Goal: Use online tool/utility: Utilize a website feature to perform a specific function

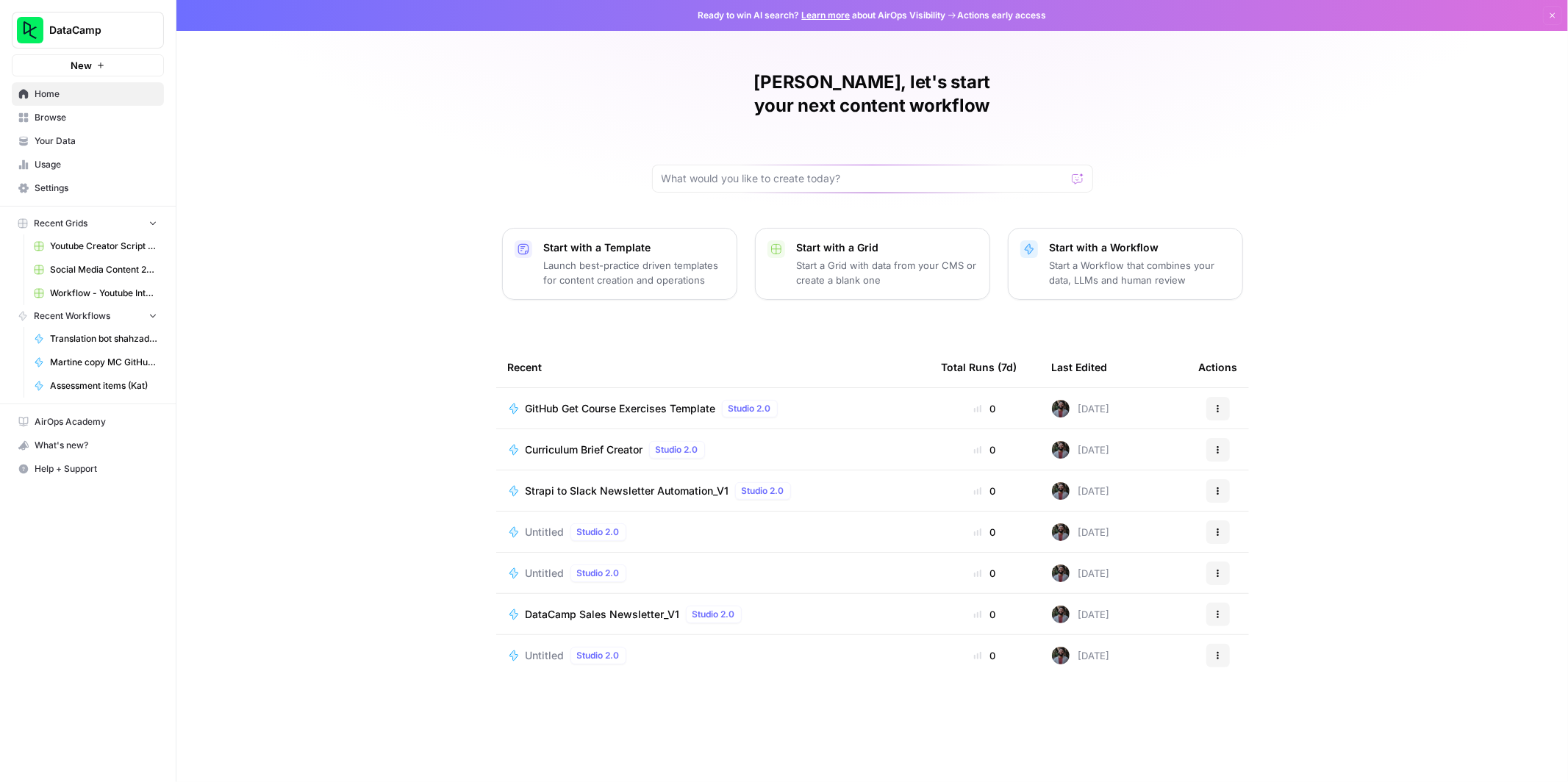
click at [62, 111] on span "Browse" at bounding box center [95, 118] width 123 height 14
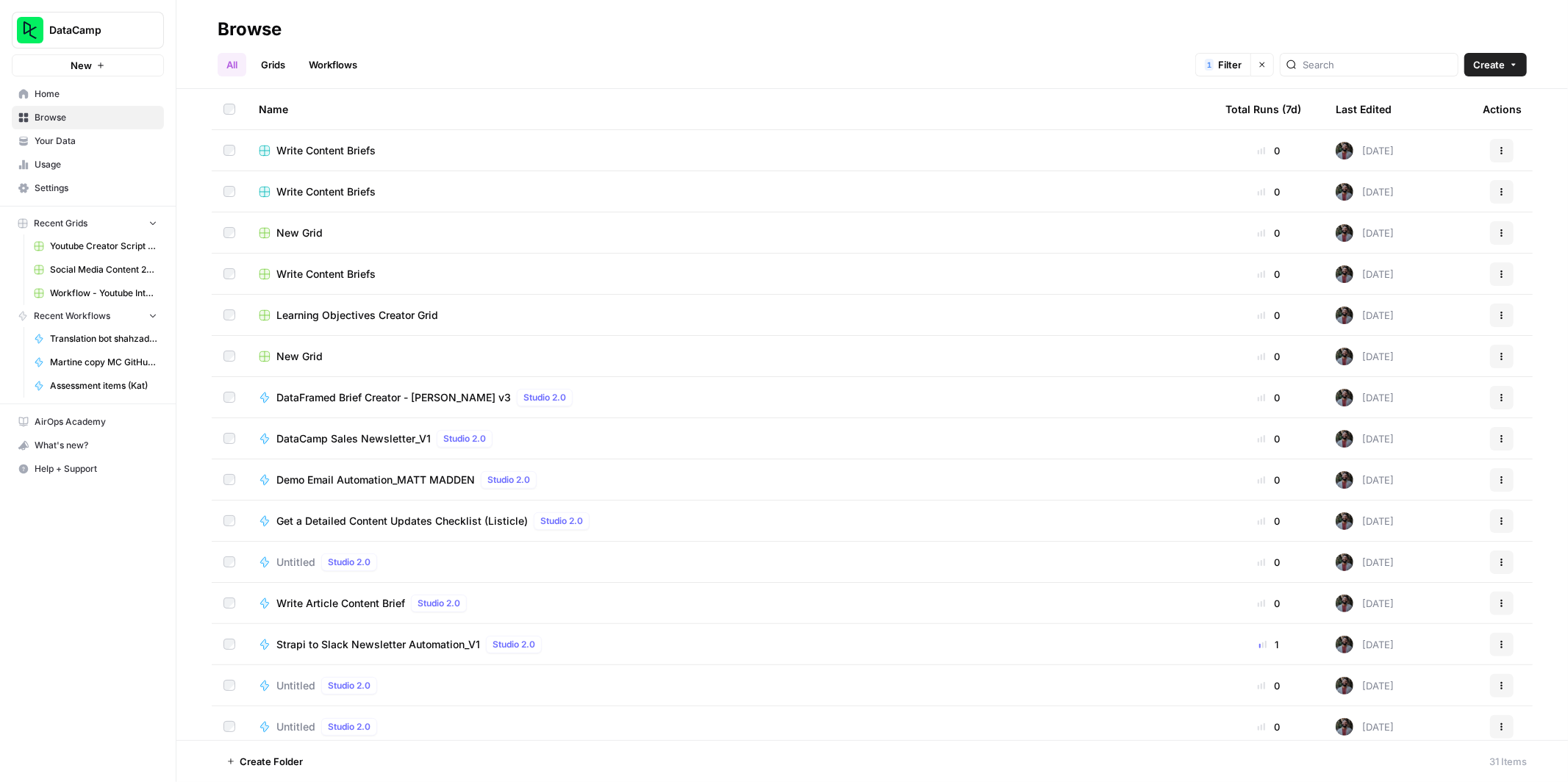
click at [112, 95] on span "Home" at bounding box center [95, 94] width 123 height 14
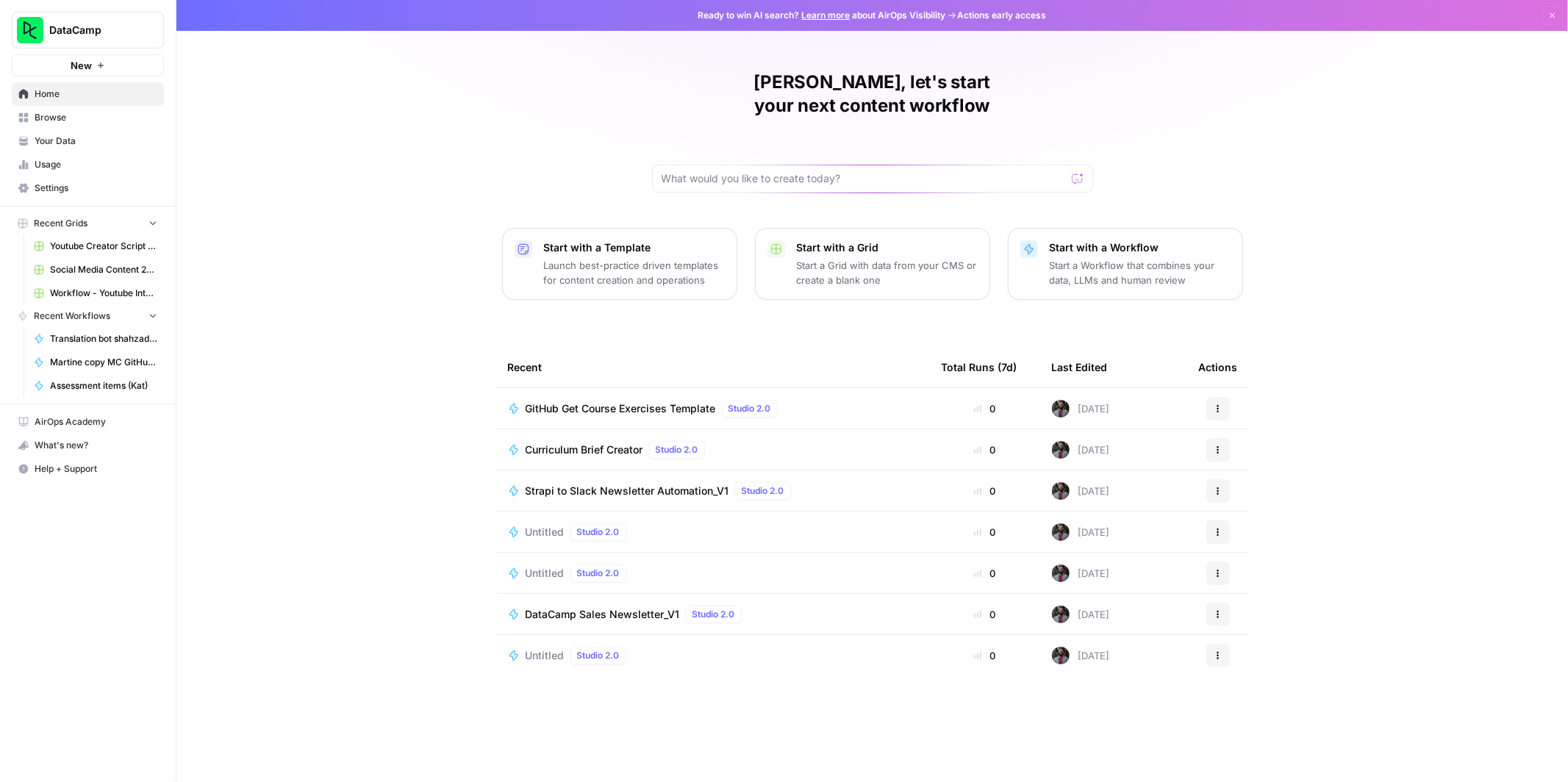
click at [54, 120] on span "Browse" at bounding box center [95, 118] width 123 height 14
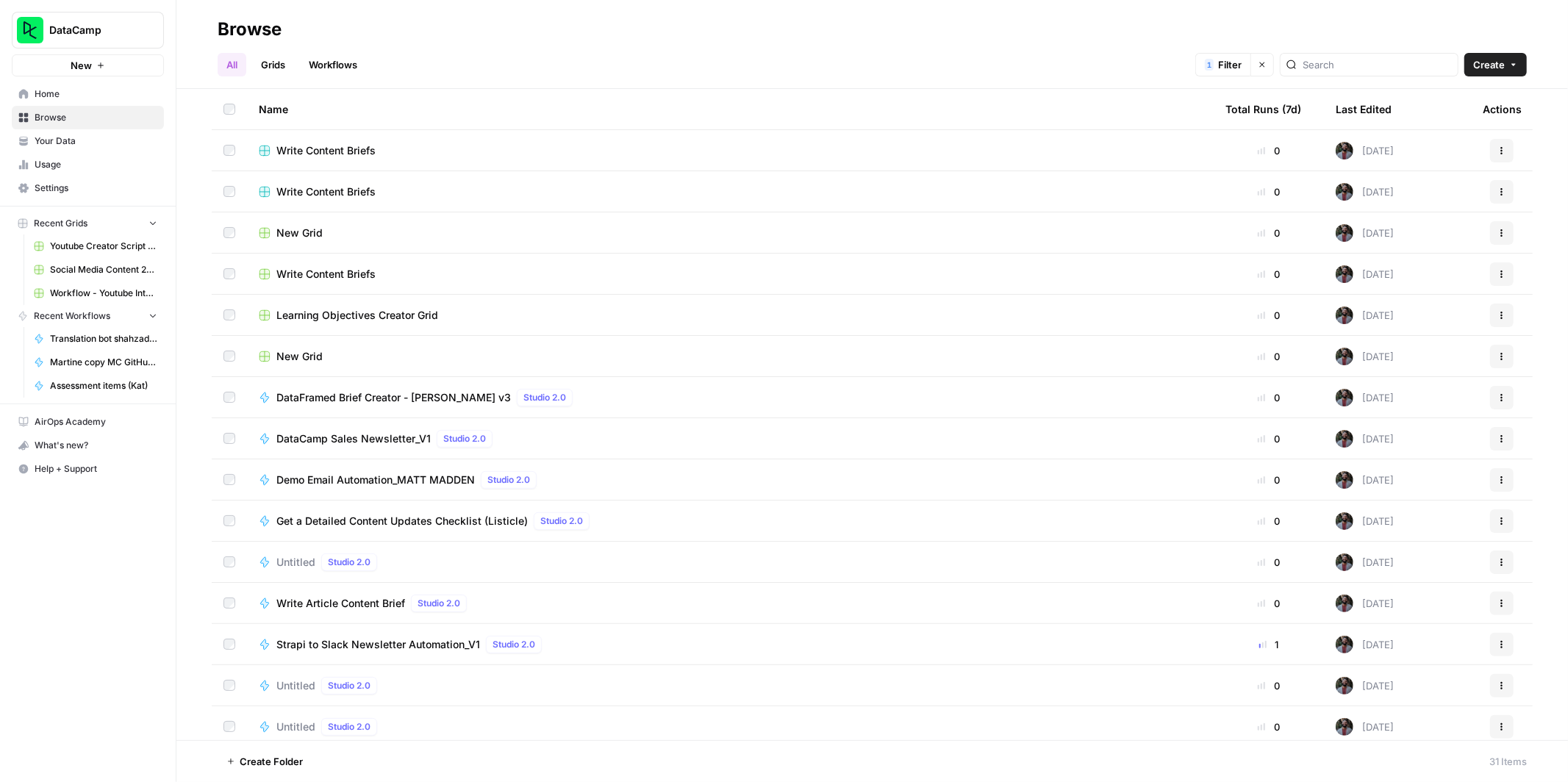
click at [341, 60] on link "Workflows" at bounding box center [333, 64] width 67 height 23
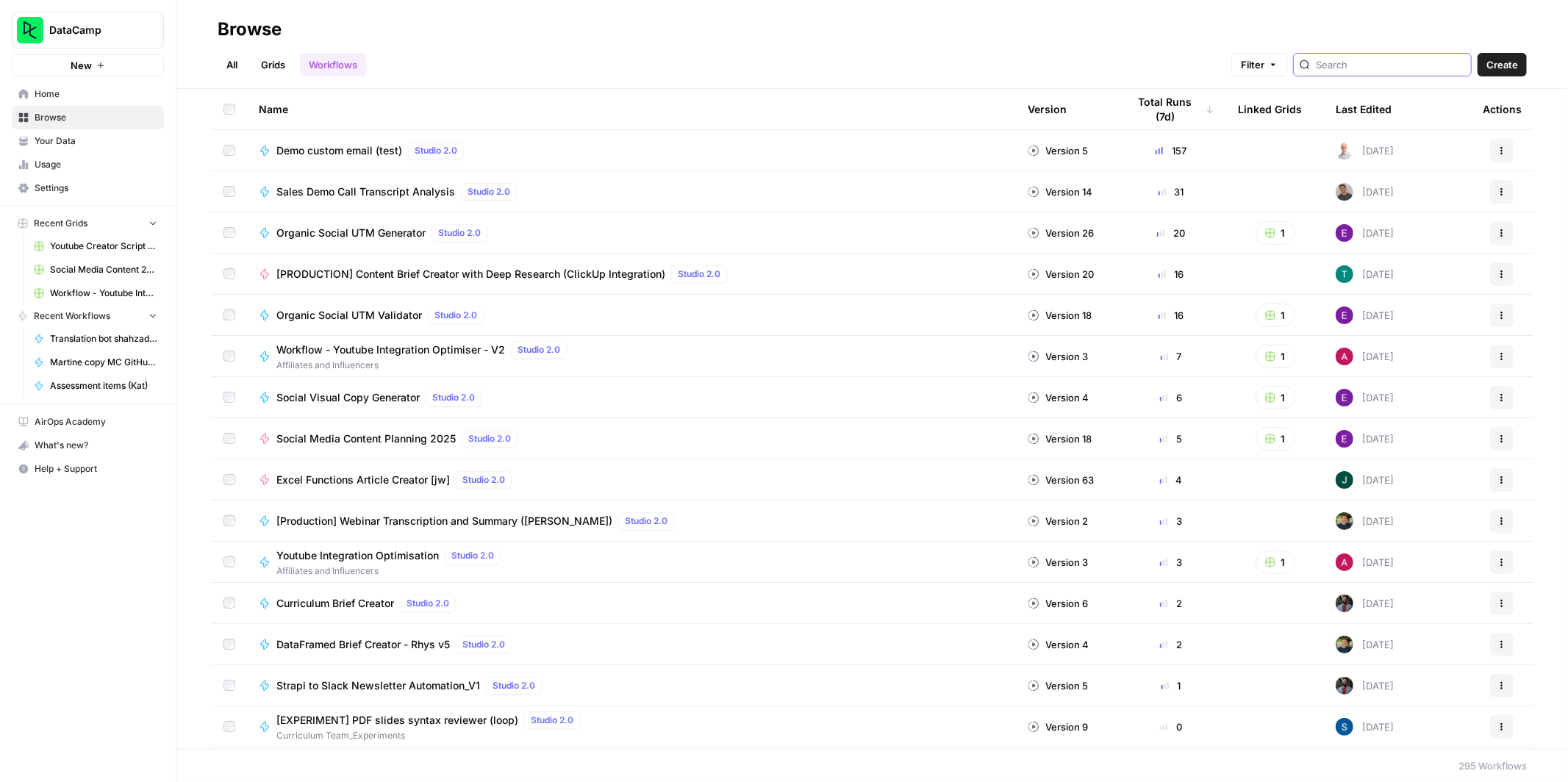
click at [1451, 67] on input "search" at bounding box center [1391, 65] width 149 height 14
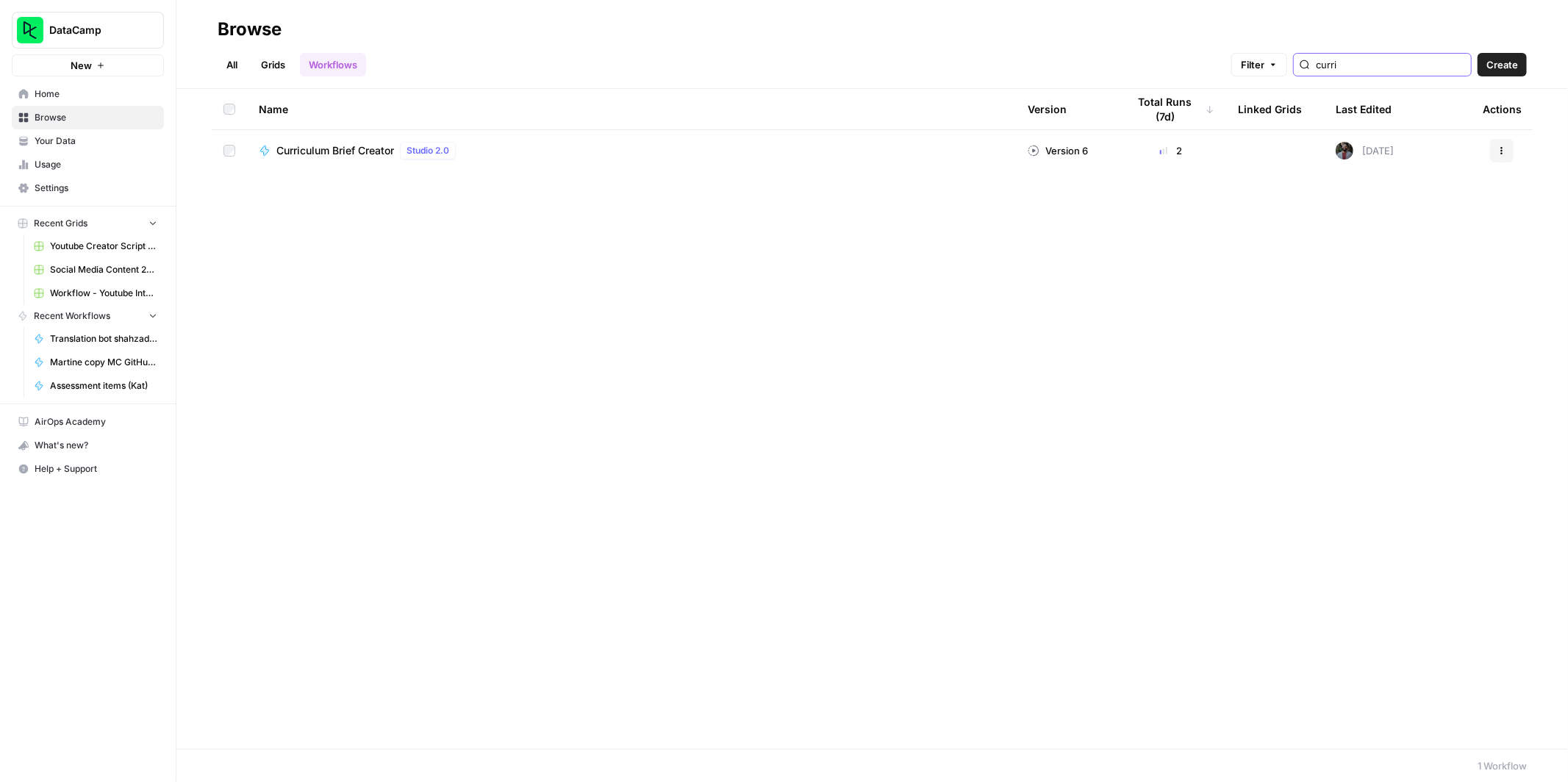
type input "curri"
click at [85, 103] on link "Home" at bounding box center [88, 94] width 152 height 23
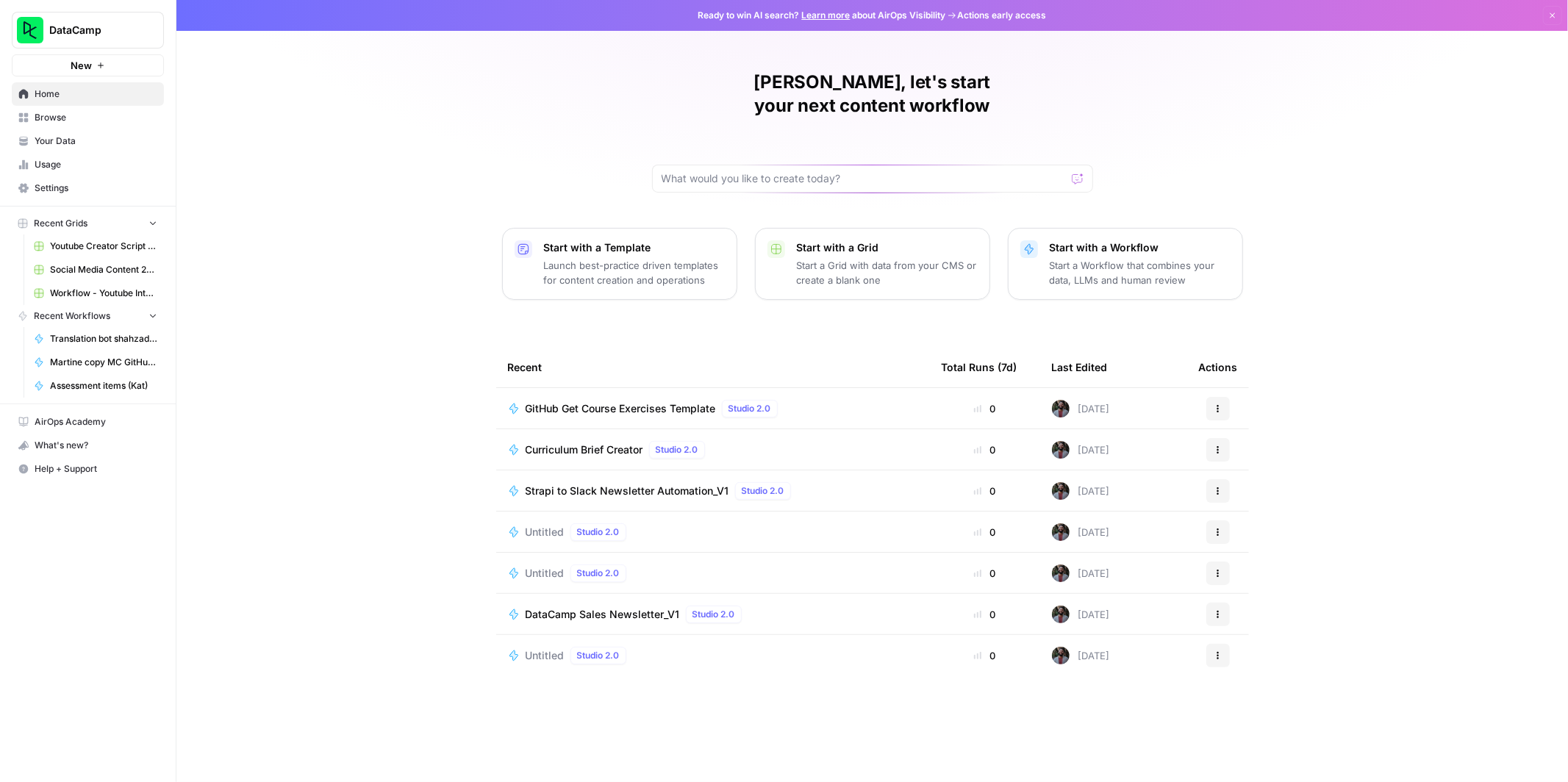
click at [49, 112] on span "Browse" at bounding box center [95, 118] width 123 height 14
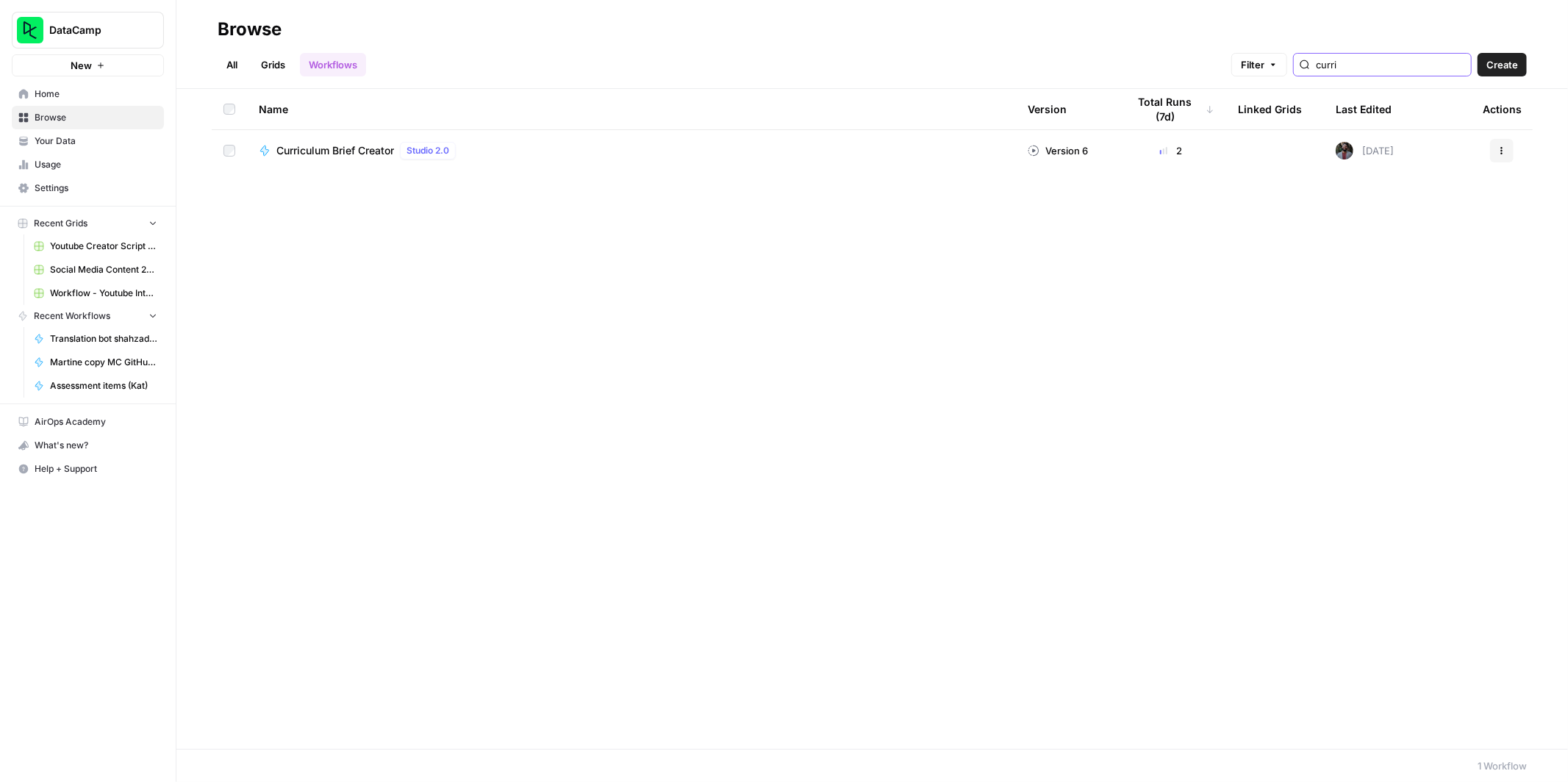
click at [1435, 67] on input "curri" at bounding box center [1391, 65] width 149 height 14
type input "iytku"
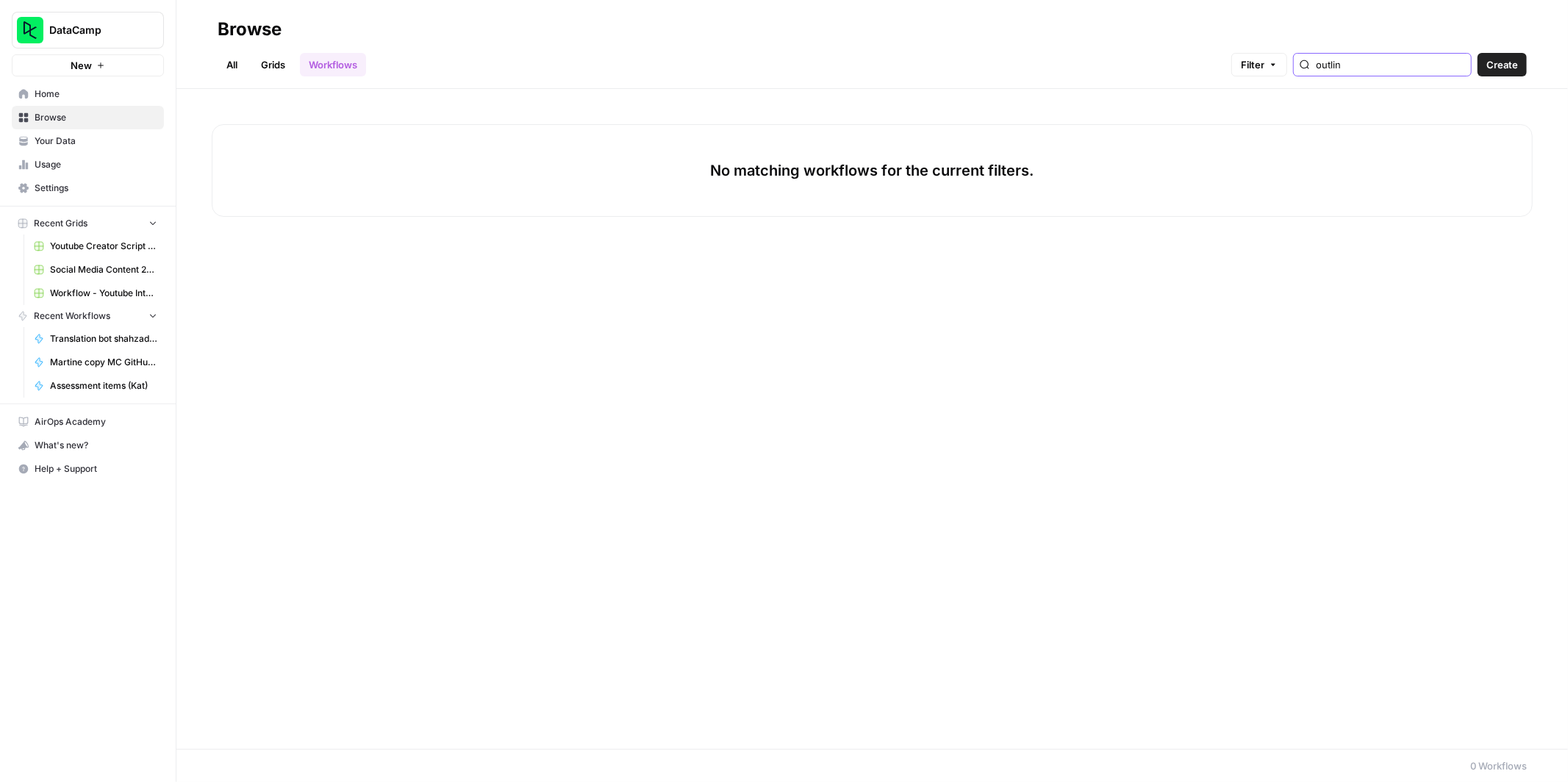
type input "outline"
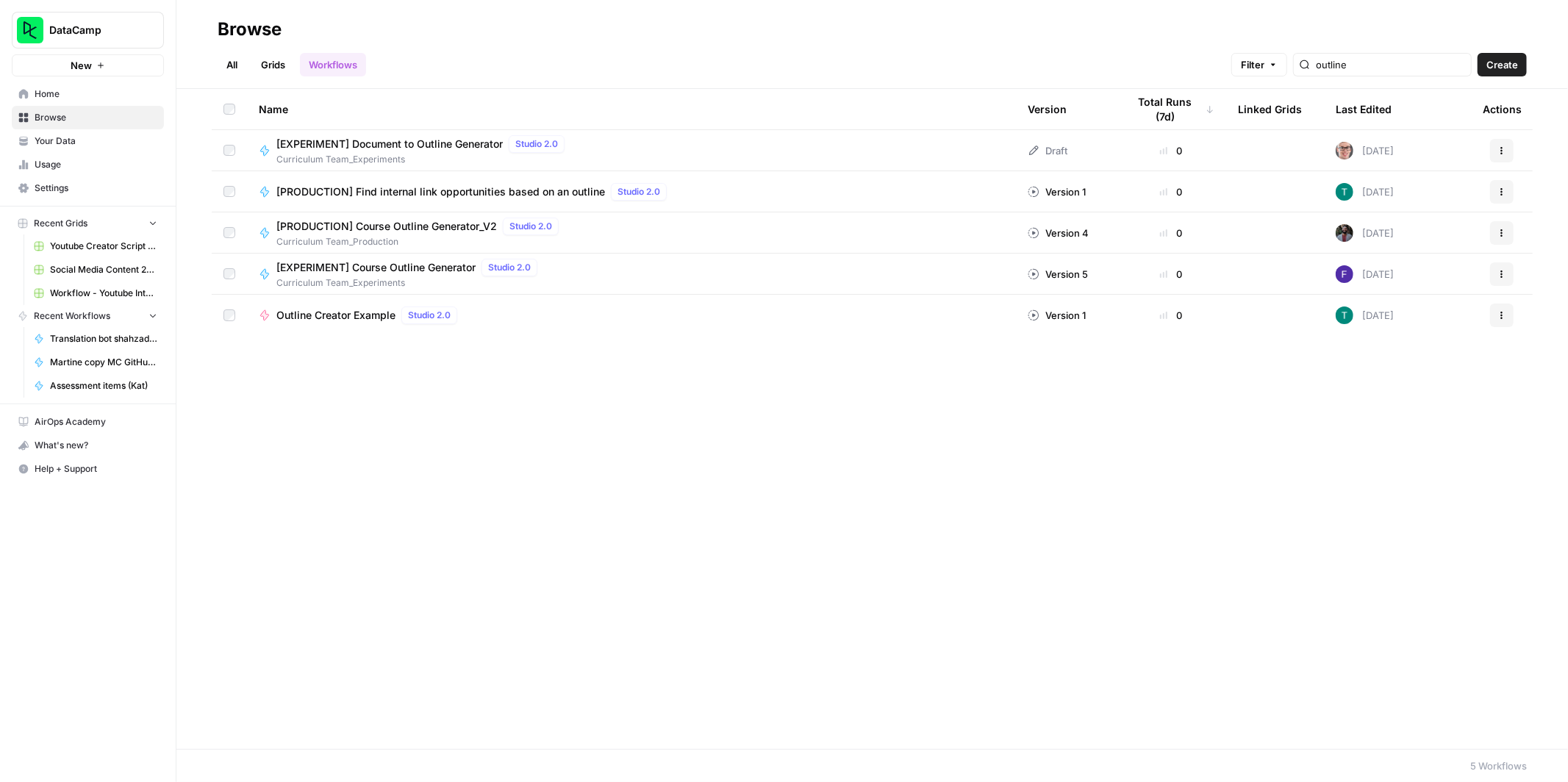
click at [385, 229] on span "[PRODUCTION] Course Outline Generator_V2" at bounding box center [386, 226] width 220 height 14
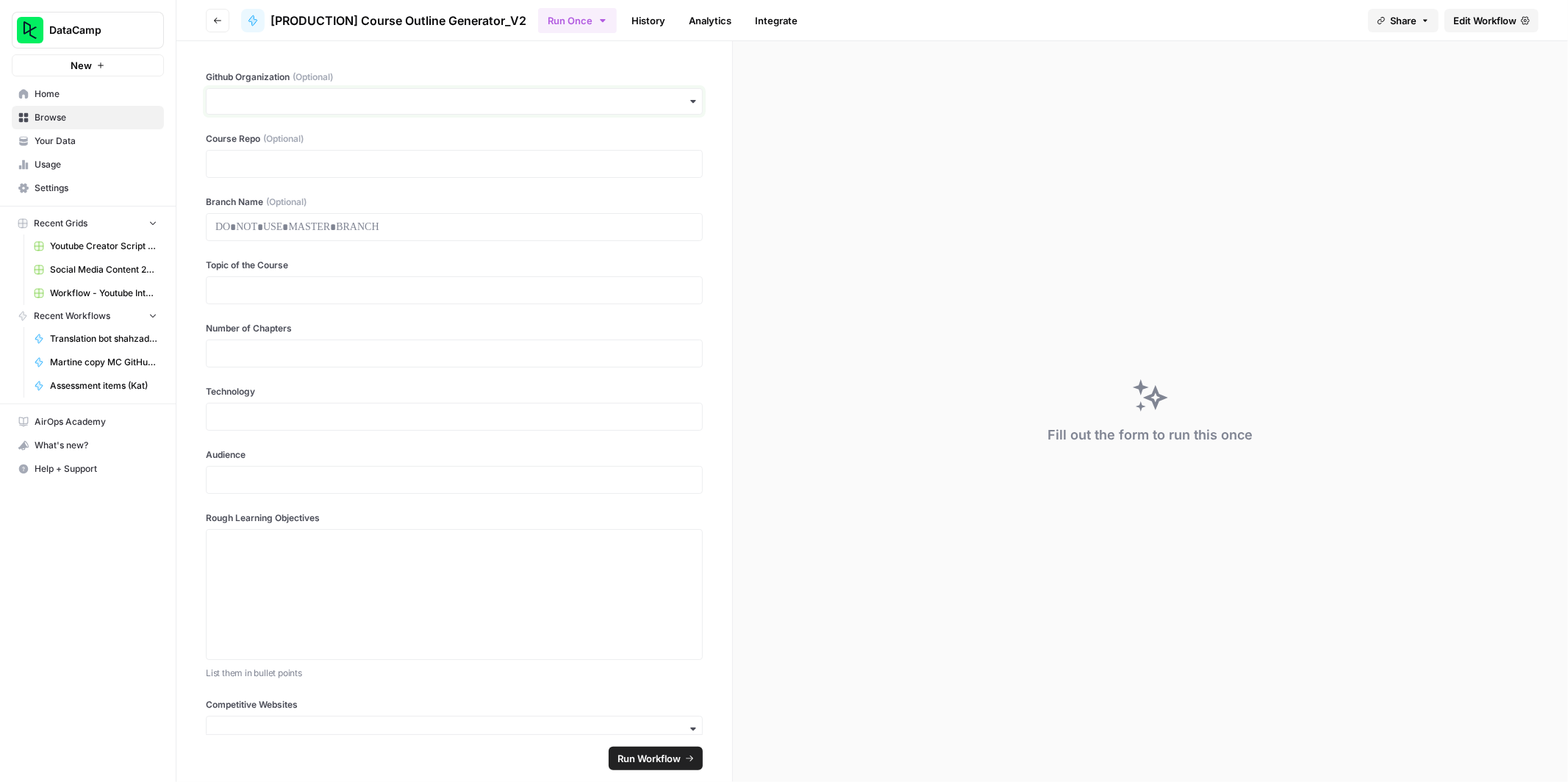
click at [302, 95] on input "Github Organization (Optional)" at bounding box center [454, 101] width 478 height 14
type input "datacamp-content"
click at [248, 171] on div at bounding box center [454, 163] width 497 height 28
click at [326, 550] on p at bounding box center [454, 543] width 478 height 14
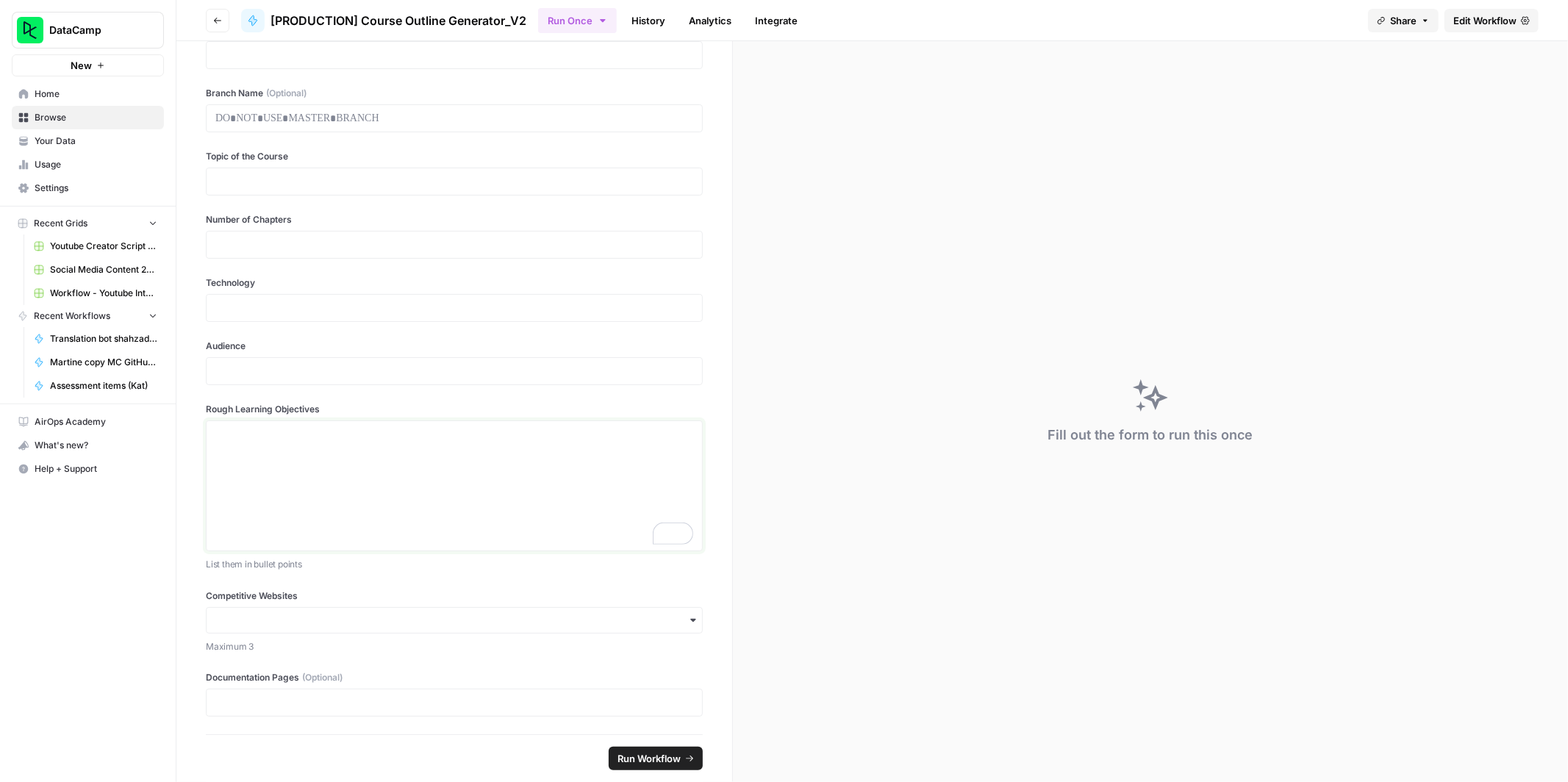
scroll to position [109, 0]
click at [1472, 26] on span "Edit Workflow" at bounding box center [1485, 21] width 63 height 14
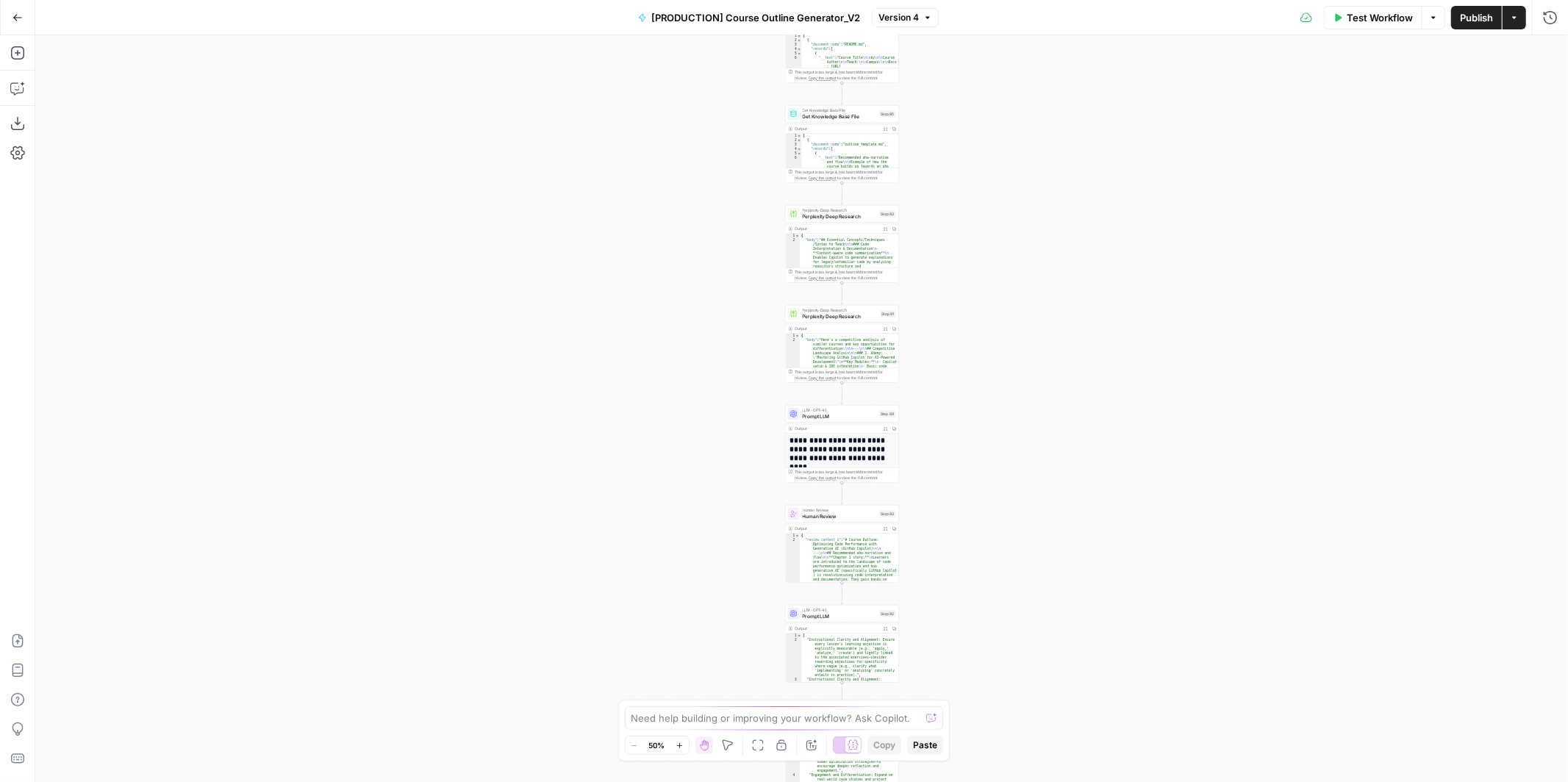
drag, startPoint x: 883, startPoint y: 174, endPoint x: 924, endPoint y: 458, distance: 286.9
click at [924, 459] on div "Workflow Set Inputs Inputs Get Knowledge Base File Get Knowledge Base File Step…" at bounding box center [801, 409] width 1533 height 747
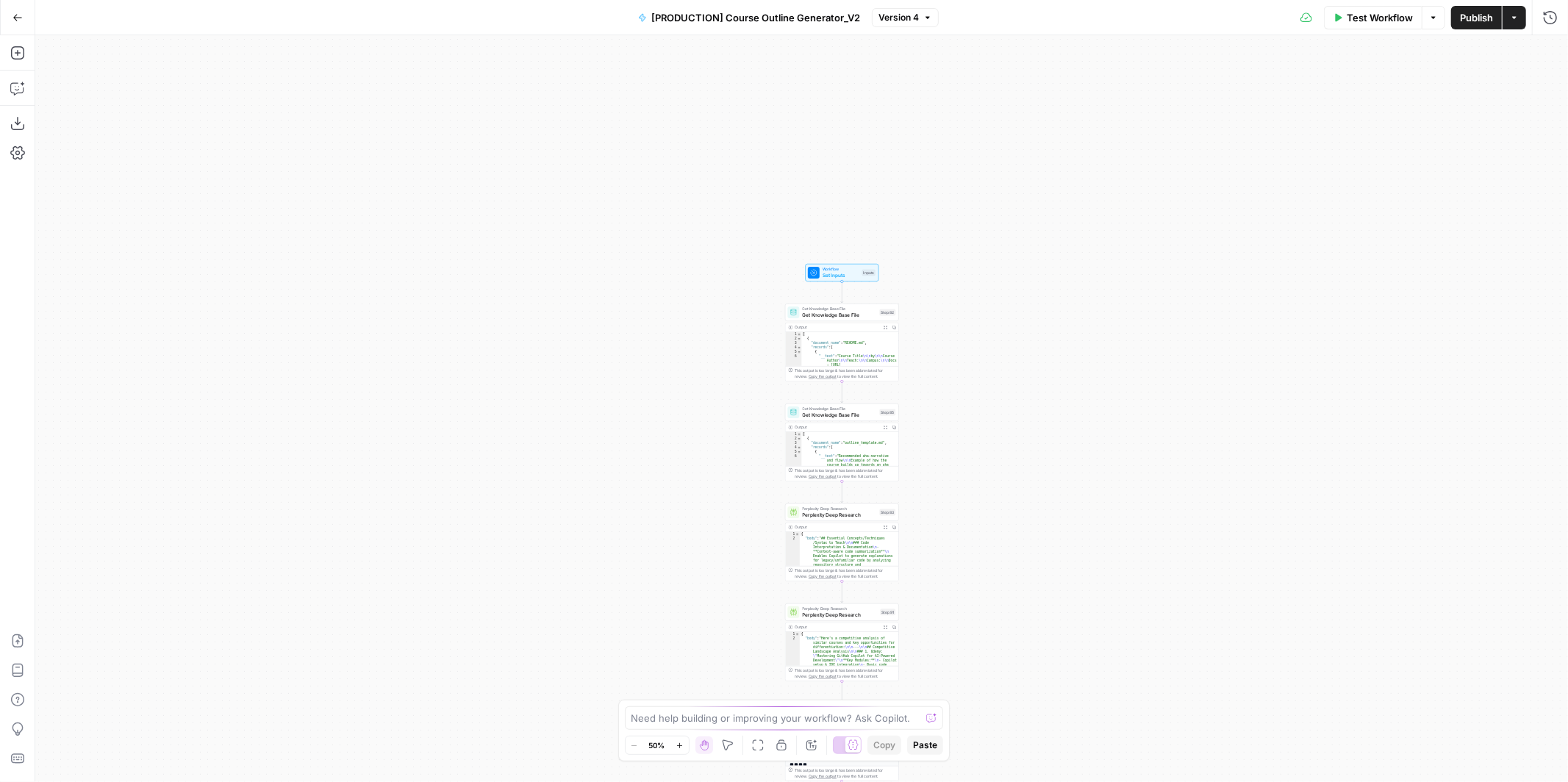
drag, startPoint x: 961, startPoint y: 155, endPoint x: 972, endPoint y: 534, distance: 379.2
click at [972, 534] on div "Workflow Set Inputs Inputs Get Knowledge Base File Get Knowledge Base File Step…" at bounding box center [801, 409] width 1533 height 747
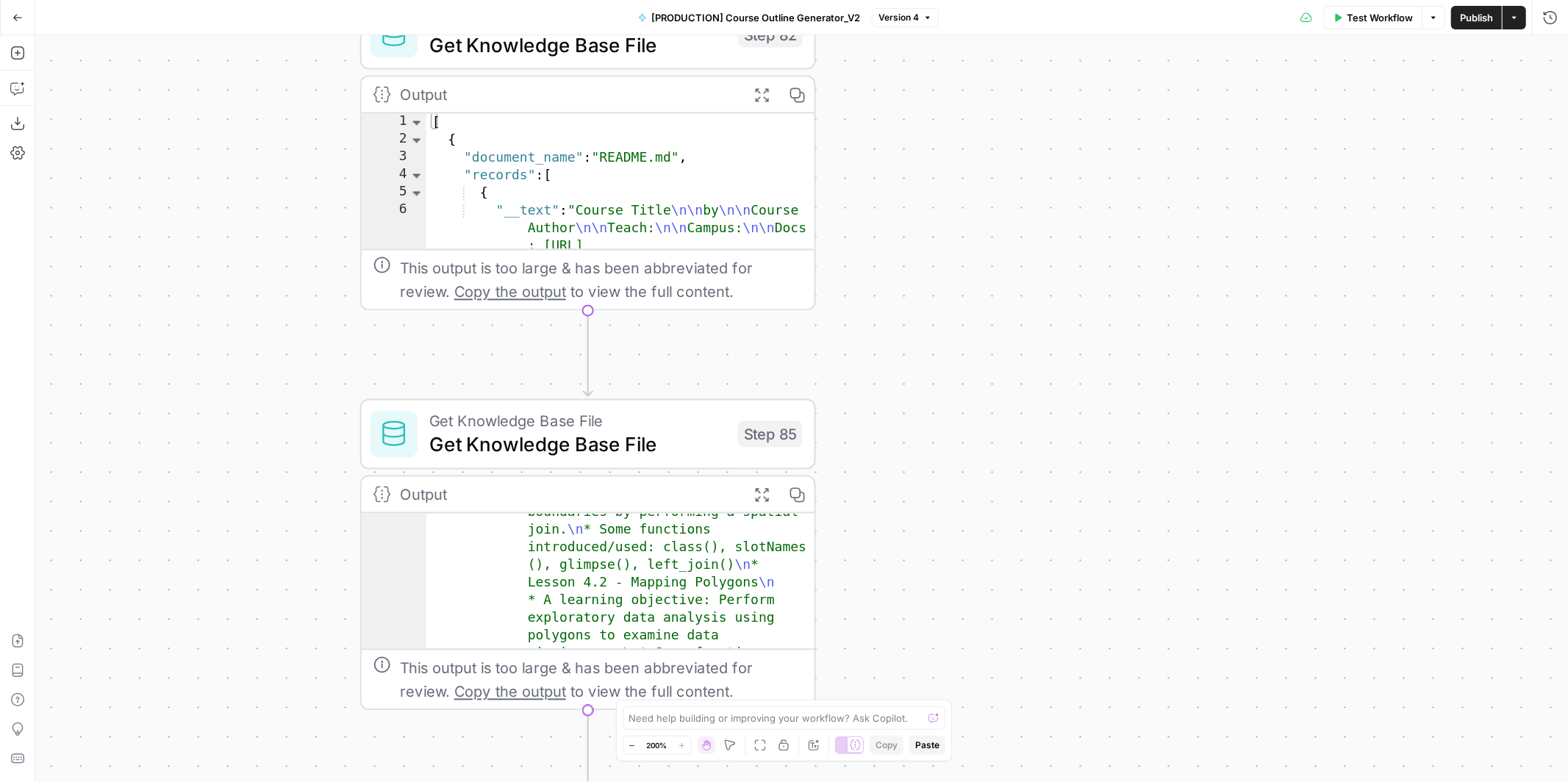
scroll to position [1044, 0]
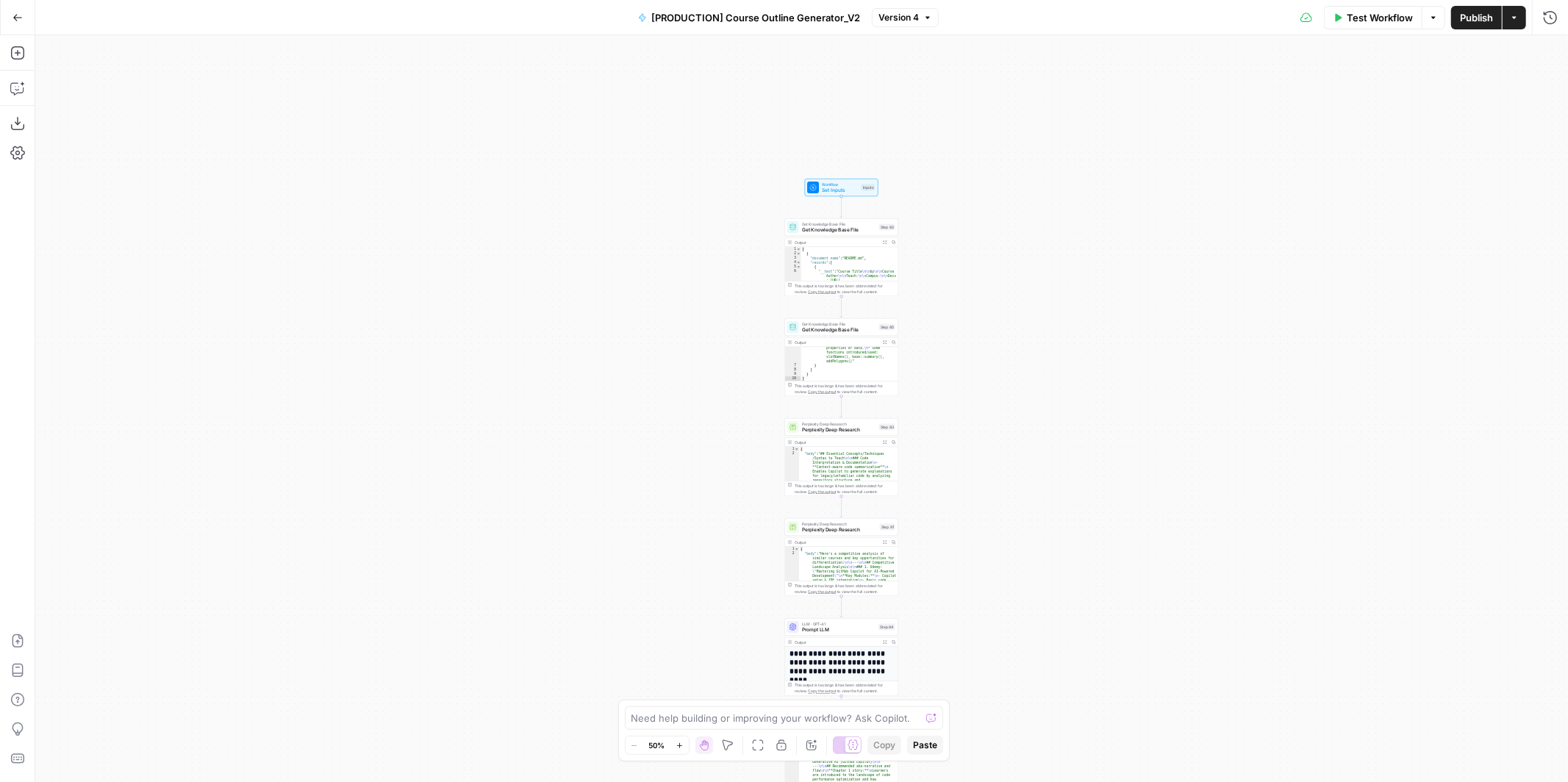
drag, startPoint x: 517, startPoint y: 376, endPoint x: 384, endPoint y: 236, distance: 193.1
click at [383, 236] on div "Workflow Set Inputs Inputs Get Knowledge Base File Get Knowledge Base File Step…" at bounding box center [801, 409] width 1533 height 747
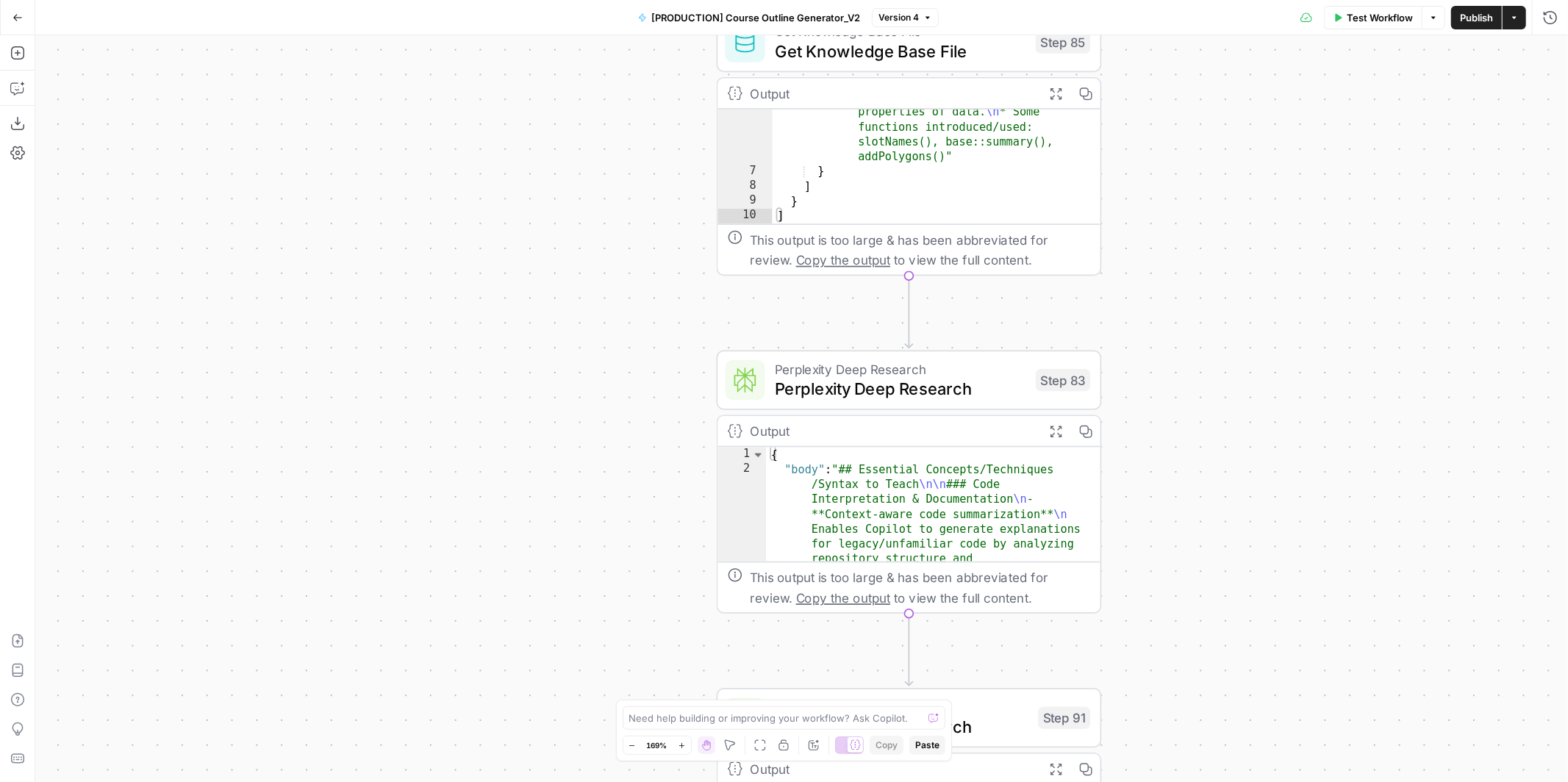
drag, startPoint x: 674, startPoint y: 458, endPoint x: 277, endPoint y: 409, distance: 400.0
click at [277, 409] on div "Workflow Set Inputs Inputs Get Knowledge Base File Get Knowledge Base File Step…" at bounding box center [801, 409] width 1533 height 747
